Goal: Task Accomplishment & Management: Manage account settings

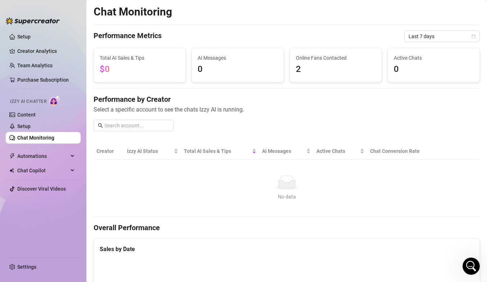
scroll to position [602, 0]
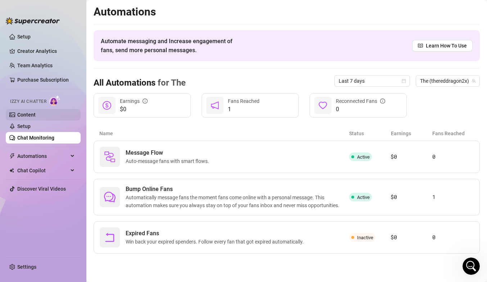
click at [28, 114] on link "Content" at bounding box center [26, 115] width 18 height 6
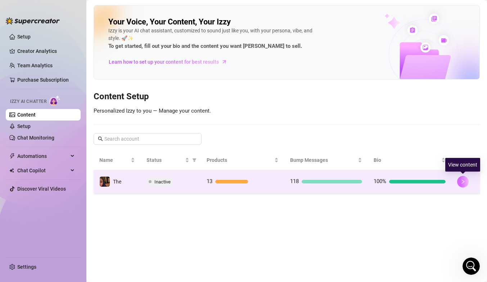
click at [465, 183] on icon "right" at bounding box center [462, 181] width 5 height 5
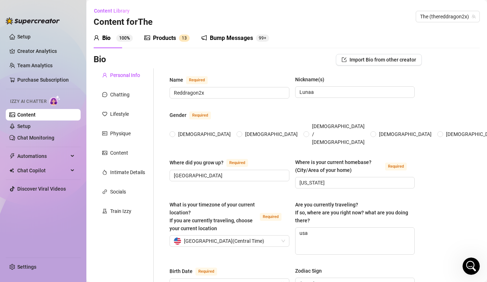
radio input "true"
type input "[DATE]"
click at [31, 128] on link "Setup" at bounding box center [23, 126] width 13 height 6
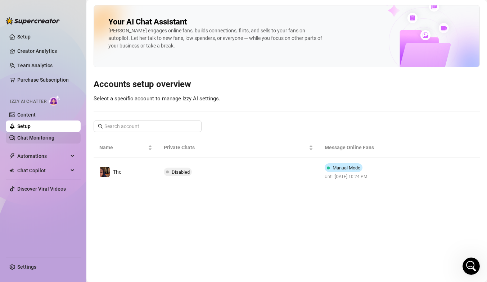
click at [44, 141] on link "Chat Monitoring" at bounding box center [35, 138] width 37 height 6
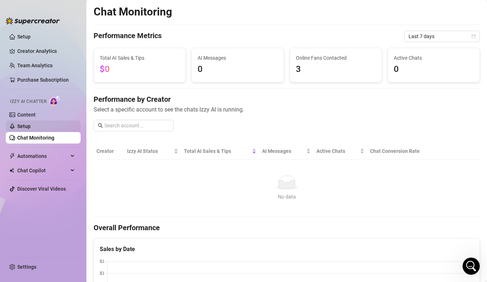
click at [31, 128] on link "Setup" at bounding box center [23, 126] width 13 height 6
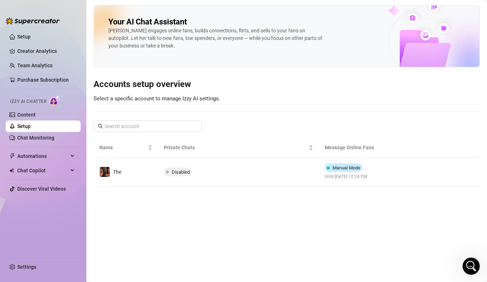
click at [57, 102] on img at bounding box center [54, 100] width 11 height 10
click at [36, 112] on link "Content" at bounding box center [26, 115] width 18 height 6
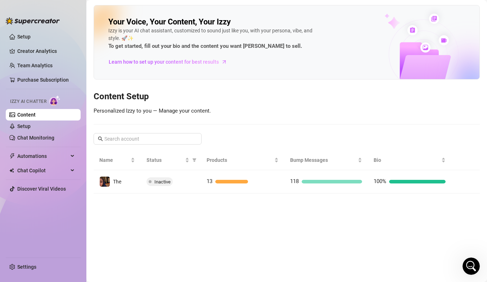
click at [36, 112] on link "Content" at bounding box center [26, 115] width 18 height 6
click at [54, 139] on link "Chat Monitoring" at bounding box center [35, 138] width 37 height 6
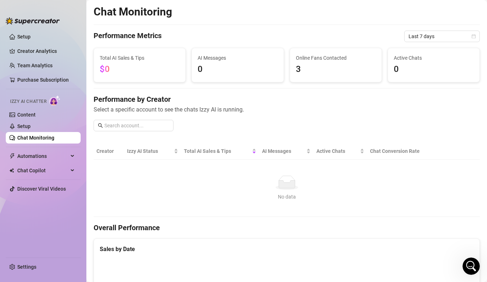
click at [56, 90] on ul "Setup Creator Analytics Team Analytics Purchase Subscription Izzy AI Chatter Co…" at bounding box center [43, 141] width 75 height 226
click at [36, 112] on link "Content" at bounding box center [26, 115] width 18 height 6
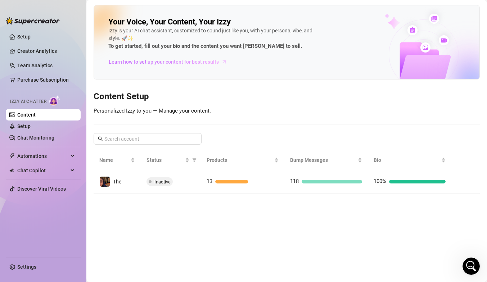
click at [165, 58] on link "Learn how to set up your content for best results" at bounding box center [170, 62] width 124 height 12
click at [31, 127] on link "Setup" at bounding box center [23, 126] width 13 height 6
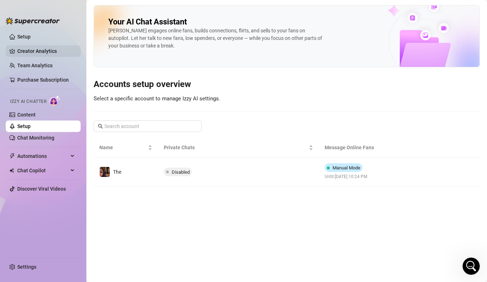
click at [57, 54] on link "Creator Analytics" at bounding box center [46, 51] width 58 height 12
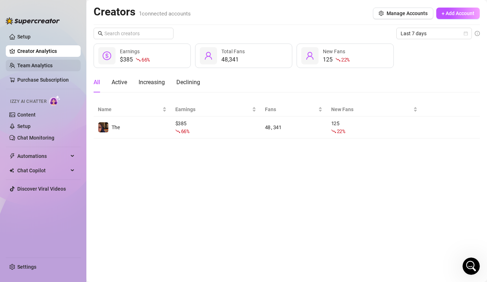
click at [53, 66] on link "Team Analytics" at bounding box center [34, 66] width 35 height 6
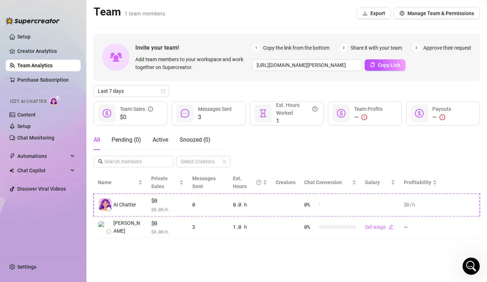
click at [56, 86] on ul "Setup Creator Analytics Team Analytics Purchase Subscription Izzy AI Chatter Co…" at bounding box center [43, 141] width 75 height 226
click at [34, 118] on link "Content" at bounding box center [26, 115] width 18 height 6
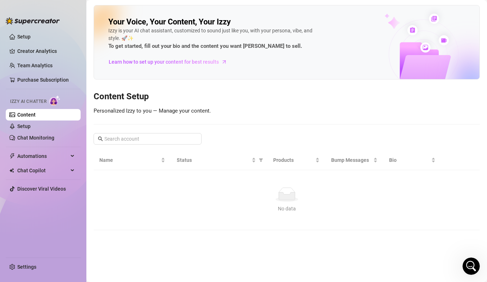
click at [34, 118] on link "Content" at bounding box center [26, 115] width 18 height 6
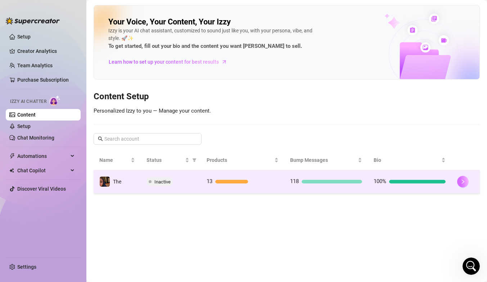
click at [465, 182] on button "button" at bounding box center [463, 182] width 12 height 12
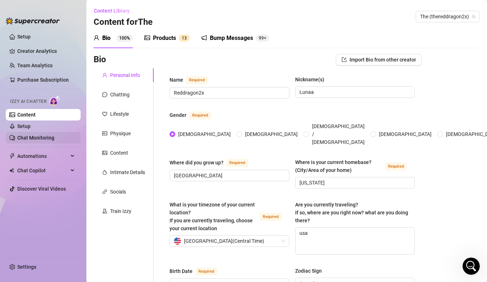
click at [43, 138] on link "Chat Monitoring" at bounding box center [35, 138] width 37 height 6
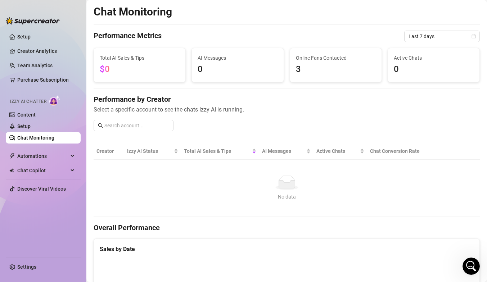
click at [54, 138] on link "Chat Monitoring" at bounding box center [35, 138] width 37 height 6
click at [36, 115] on link "Content" at bounding box center [26, 115] width 18 height 6
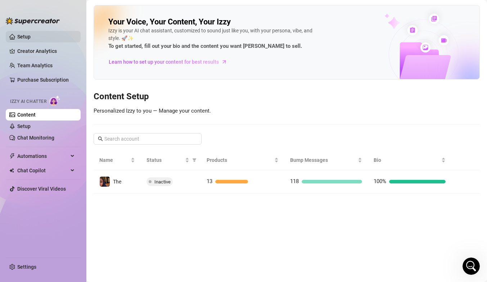
click at [31, 40] on link "Setup" at bounding box center [23, 37] width 13 height 6
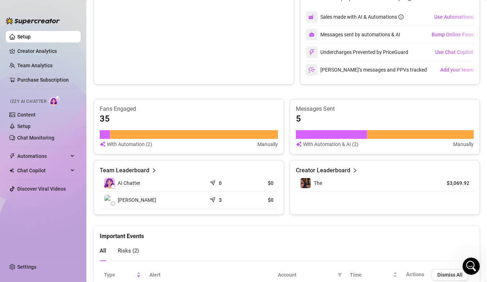
scroll to position [426, 0]
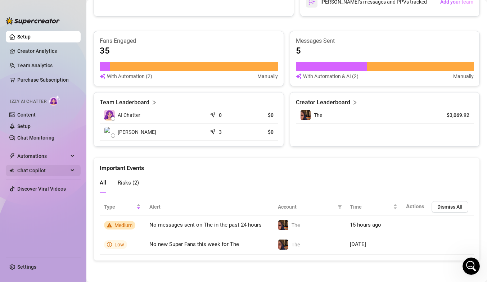
click at [57, 173] on span "Chat Copilot" at bounding box center [42, 171] width 51 height 12
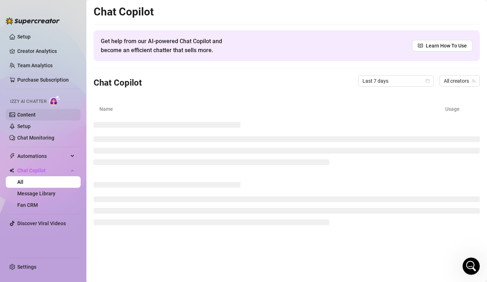
click at [36, 112] on link "Content" at bounding box center [26, 115] width 18 height 6
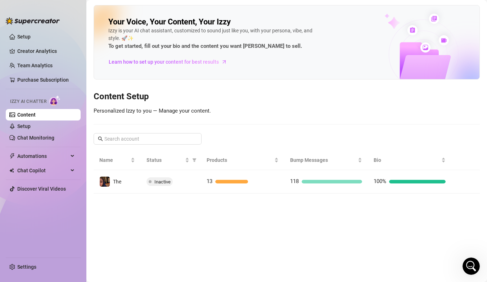
click at [36, 112] on link "Content" at bounding box center [26, 115] width 18 height 6
click at [31, 129] on link "Setup" at bounding box center [23, 126] width 13 height 6
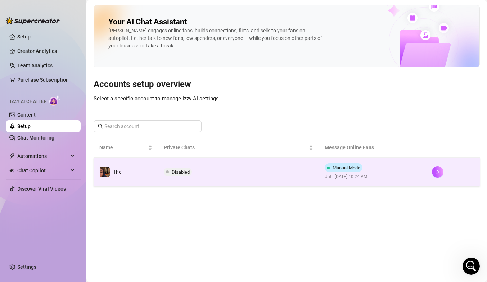
click at [189, 171] on span "Disabled" at bounding box center [181, 172] width 18 height 5
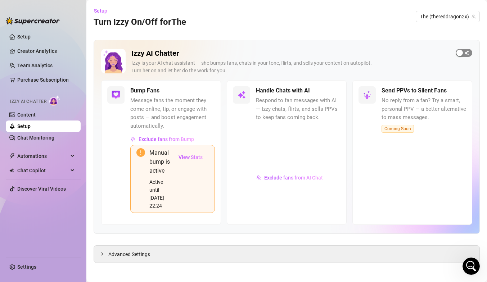
click at [464, 53] on span "button" at bounding box center [464, 53] width 17 height 8
click at [307, 175] on span "Exclude fans from AI Chat" at bounding box center [293, 178] width 59 height 6
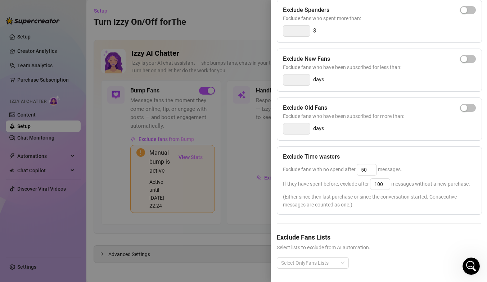
scroll to position [88, 0]
click at [258, 203] on div at bounding box center [243, 141] width 487 height 282
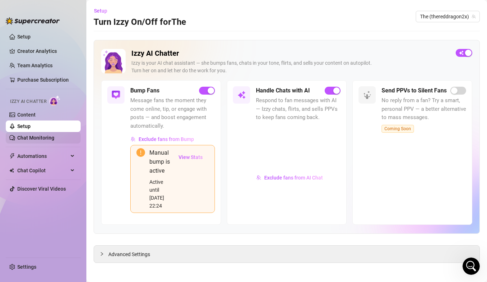
click at [54, 137] on link "Chat Monitoring" at bounding box center [35, 138] width 37 height 6
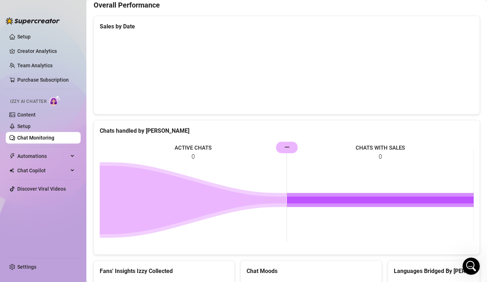
scroll to position [183, 0]
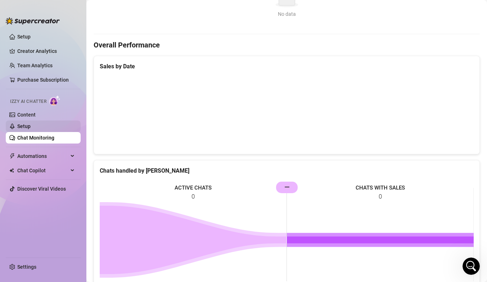
click at [31, 126] on link "Setup" at bounding box center [23, 126] width 13 height 6
